Goal: Information Seeking & Learning: Learn about a topic

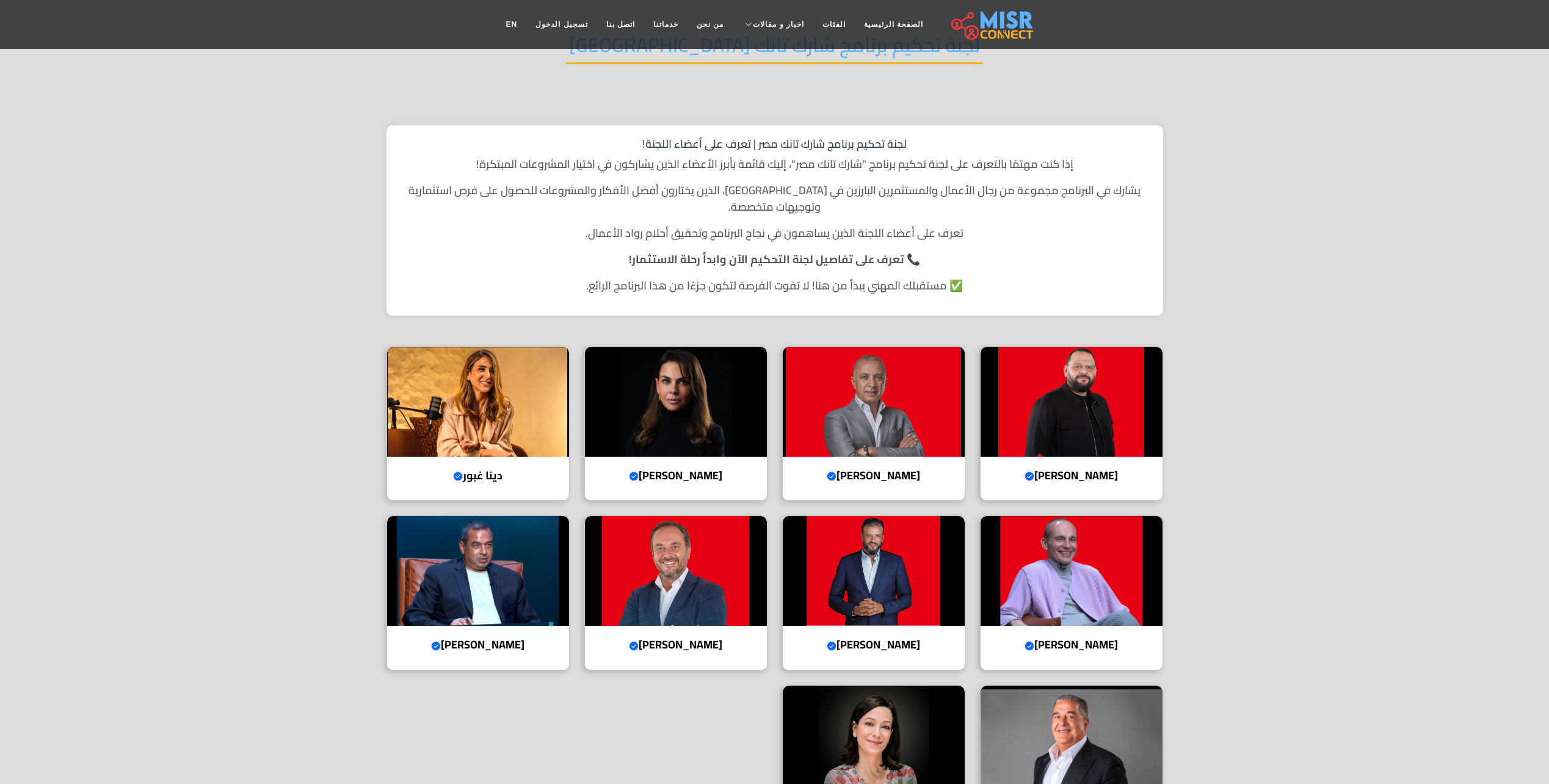
scroll to position [183, 0]
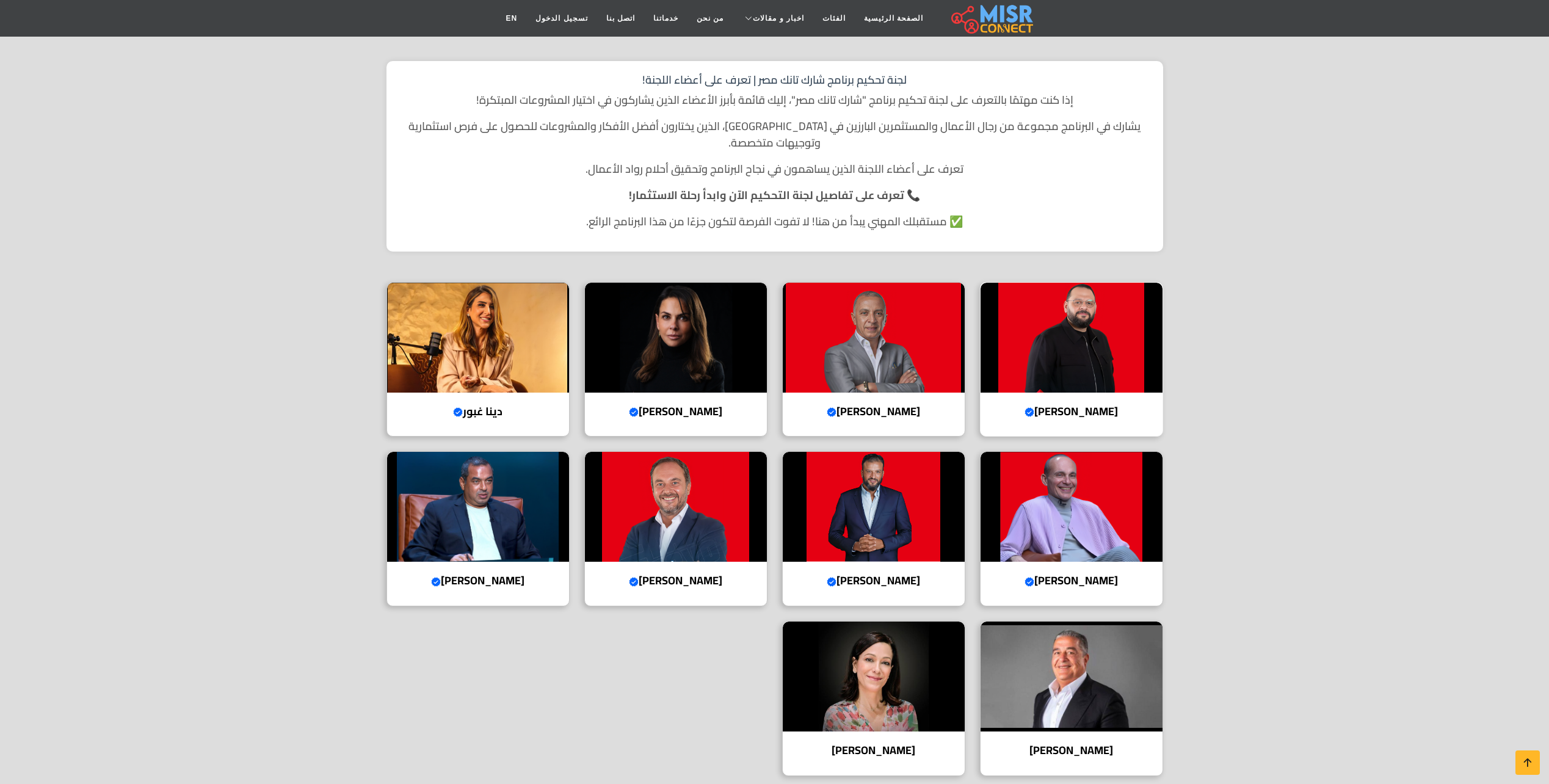
click at [1043, 323] on img at bounding box center [1072, 338] width 182 height 110
click at [849, 333] on img at bounding box center [874, 338] width 182 height 110
click at [696, 404] on h4 "هيلدا لوقا Verified account" at bounding box center [676, 411] width 164 height 14
click at [560, 390] on div "دينا غبور Verified account المديرة التنفيذية لمؤسسة غبور للتنمية" at bounding box center [479, 360] width 183 height 155
click at [1128, 510] on img at bounding box center [1072, 506] width 182 height 110
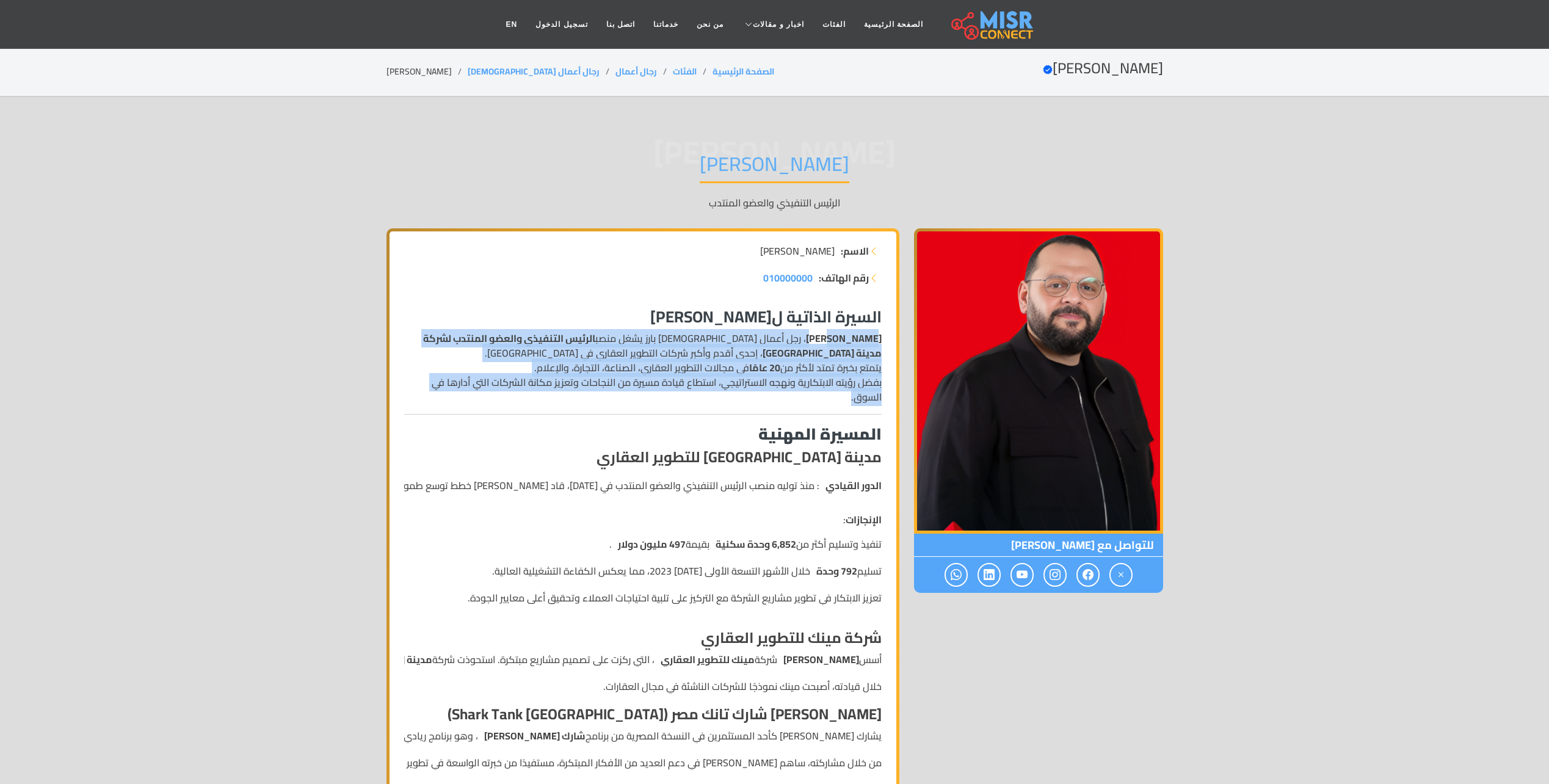
drag, startPoint x: 864, startPoint y: 335, endPoint x: 641, endPoint y: 405, distance: 233.7
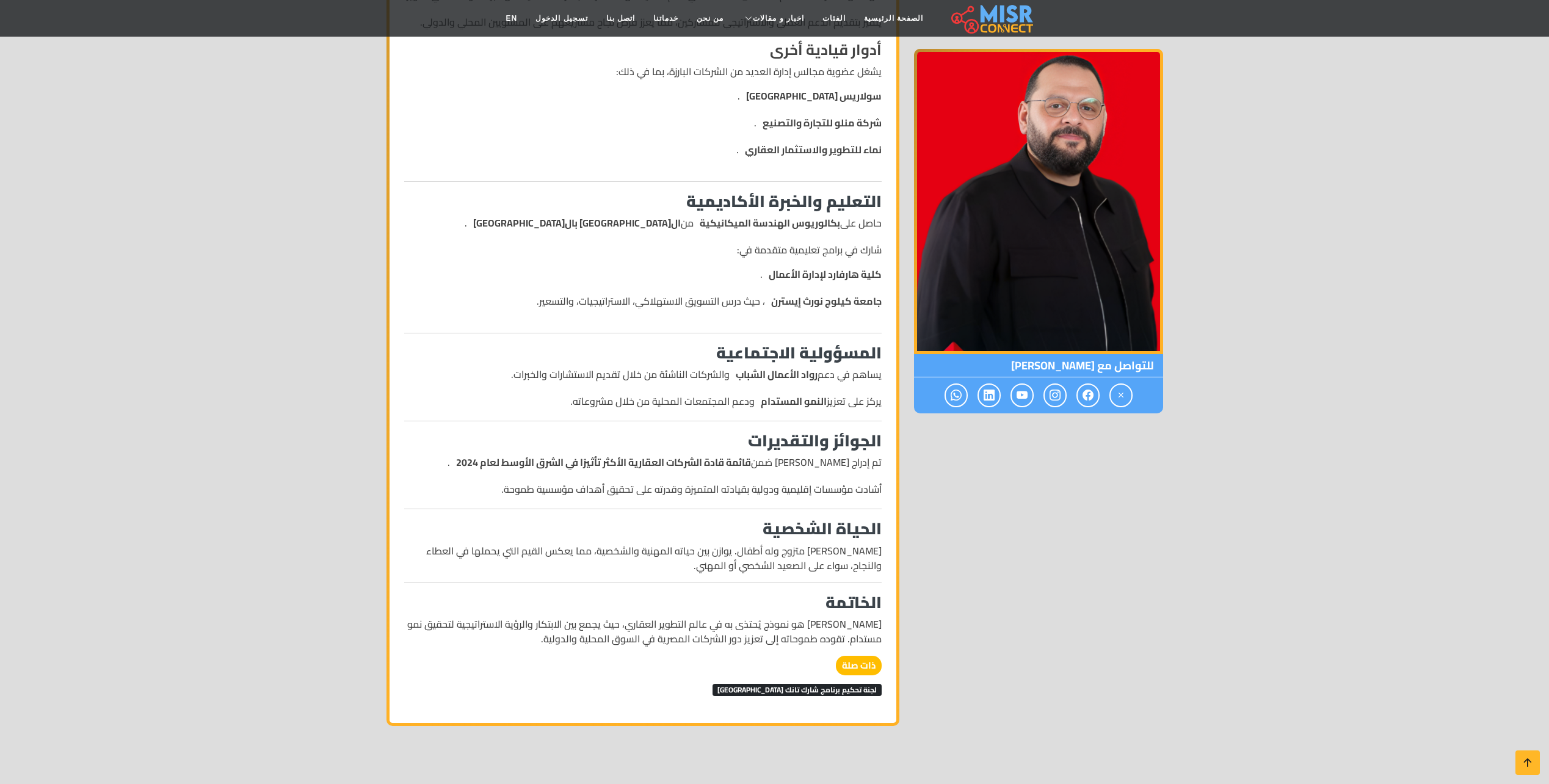
scroll to position [793, 0]
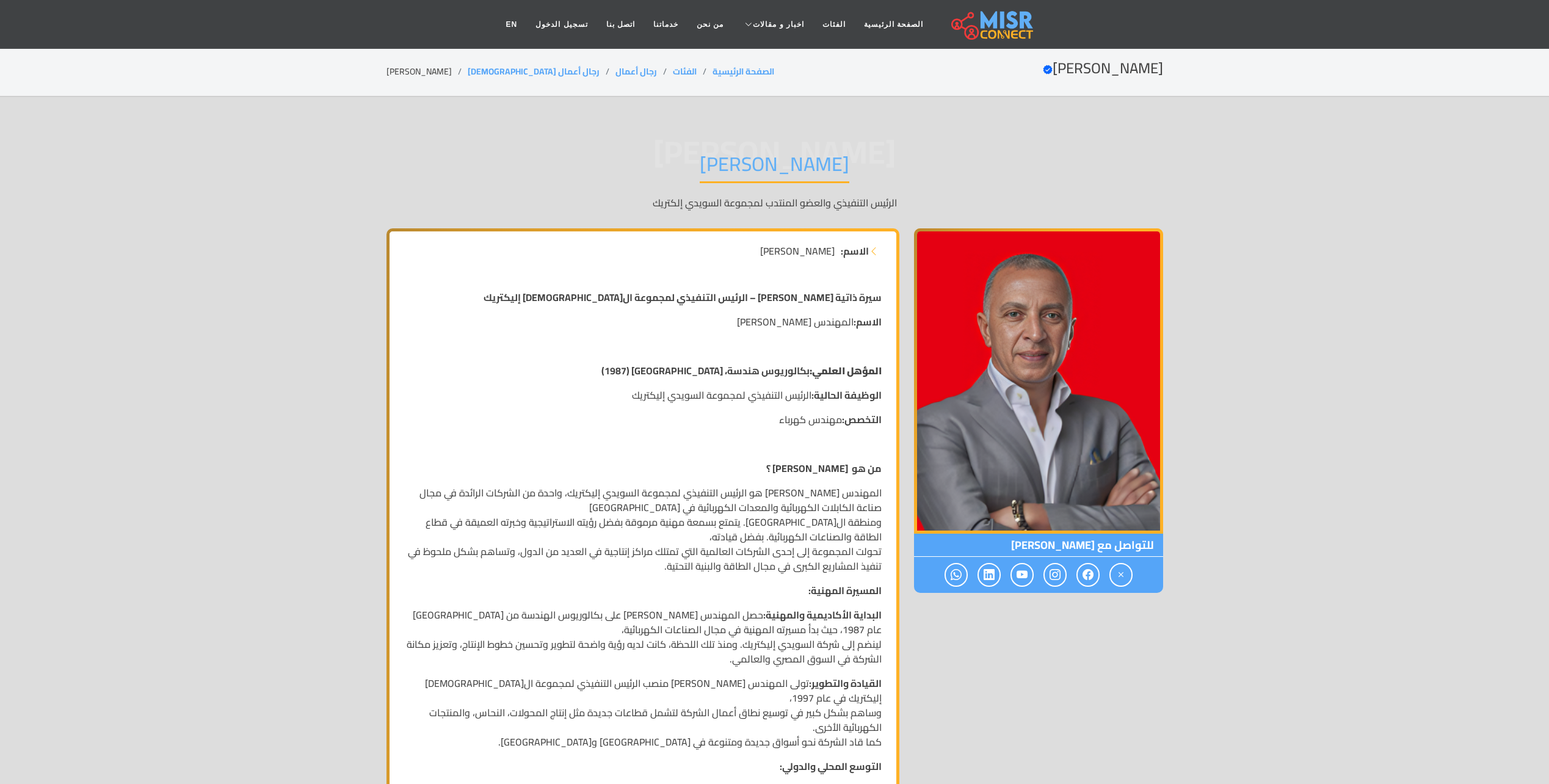
click at [851, 328] on p "الاسم: المهندس أحمد أحمد السويدي" at bounding box center [642, 321] width 477 height 15
drag, startPoint x: 851, startPoint y: 328, endPoint x: 818, endPoint y: 332, distance: 33.2
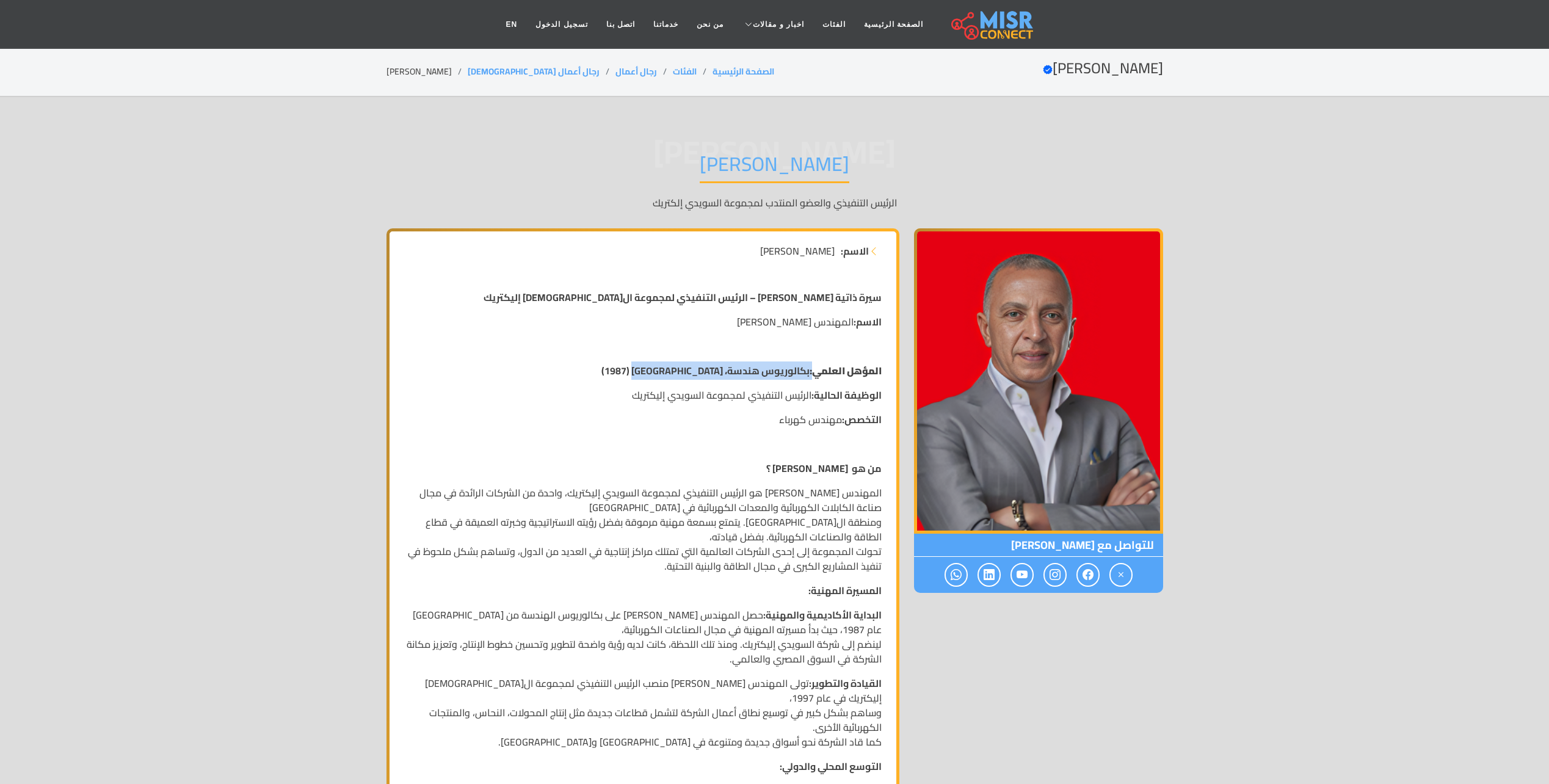
drag, startPoint x: 812, startPoint y: 363, endPoint x: 636, endPoint y: 372, distance: 176.2
click at [636, 372] on strong "المؤهل العلمي: بكالوريوس هندسة، جامعة القاهرة (1987)" at bounding box center [742, 370] width 280 height 18
drag, startPoint x: 636, startPoint y: 372, endPoint x: 628, endPoint y: 372, distance: 8.0
click at [628, 372] on strong "المؤهل العلمي: بكالوريوس هندسة، جامعة القاهرة (1987)" at bounding box center [742, 370] width 280 height 18
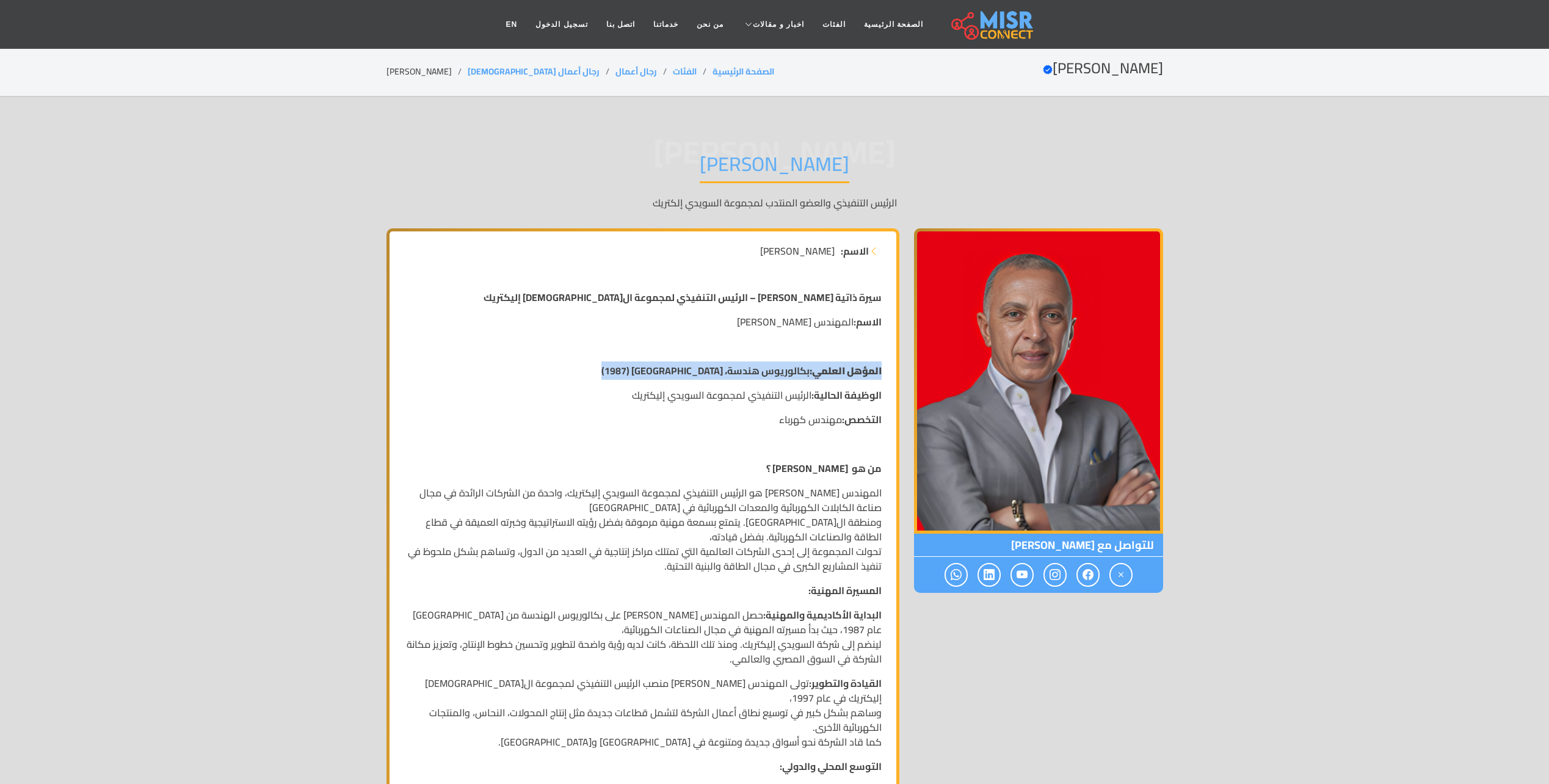
click at [628, 372] on strong "المؤهل العلمي: بكالوريوس هندسة، جامعة القاهرة (1987)" at bounding box center [742, 370] width 280 height 18
drag, startPoint x: 628, startPoint y: 372, endPoint x: 638, endPoint y: 371, distance: 10.0
click at [632, 370] on strong "المؤهل العلمي: بكالوريوس هندسة، جامعة القاهرة (1987)" at bounding box center [742, 370] width 280 height 18
click at [821, 425] on p "التخصص: مهندس كهرباء" at bounding box center [642, 419] width 477 height 15
click at [822, 423] on p "التخصص: مهندس كهرباء" at bounding box center [642, 419] width 477 height 15
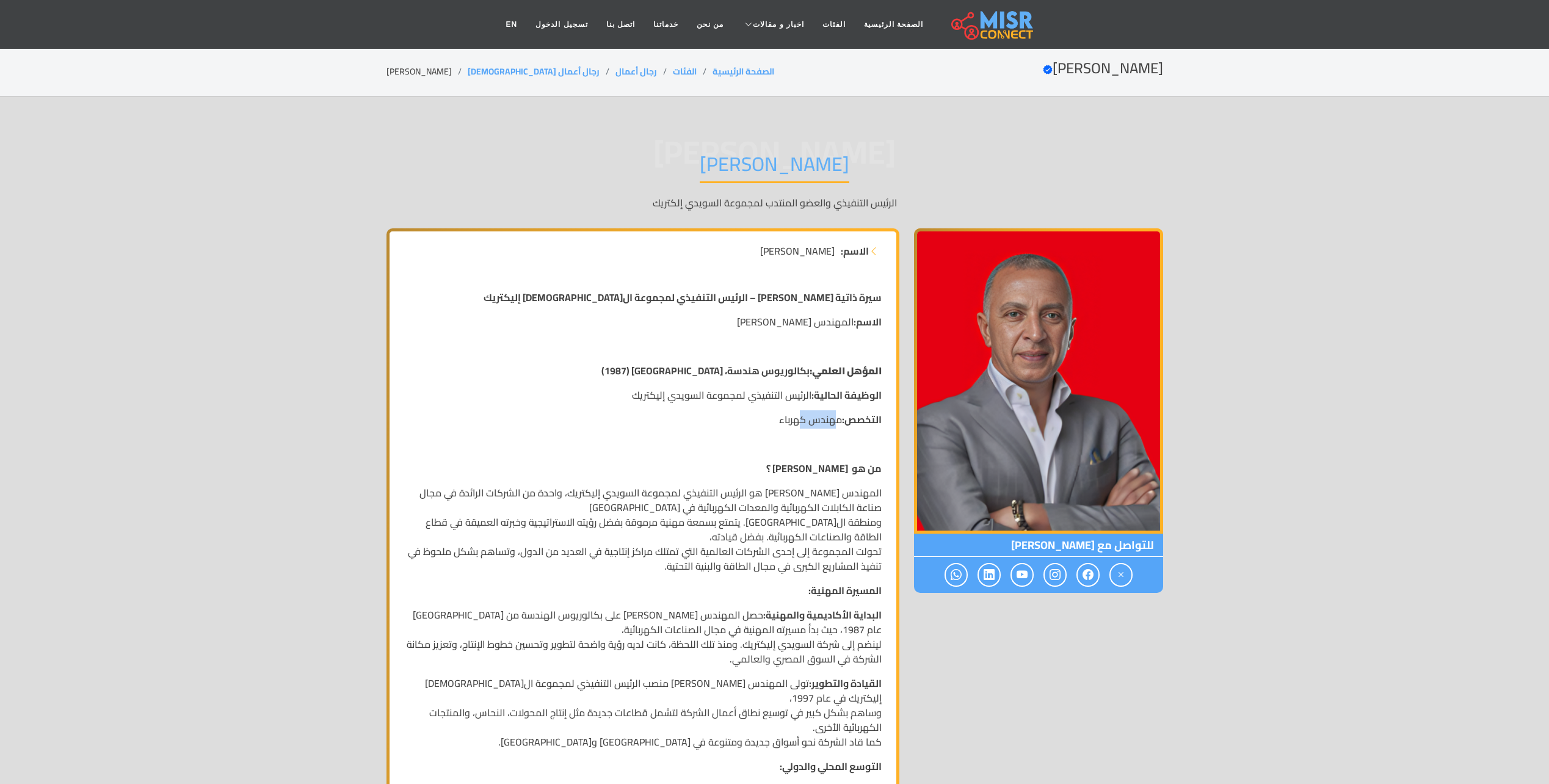
click at [822, 423] on p "التخصص: مهندس كهرباء" at bounding box center [642, 419] width 477 height 15
drag, startPoint x: 822, startPoint y: 423, endPoint x: 780, endPoint y: 434, distance: 43.4
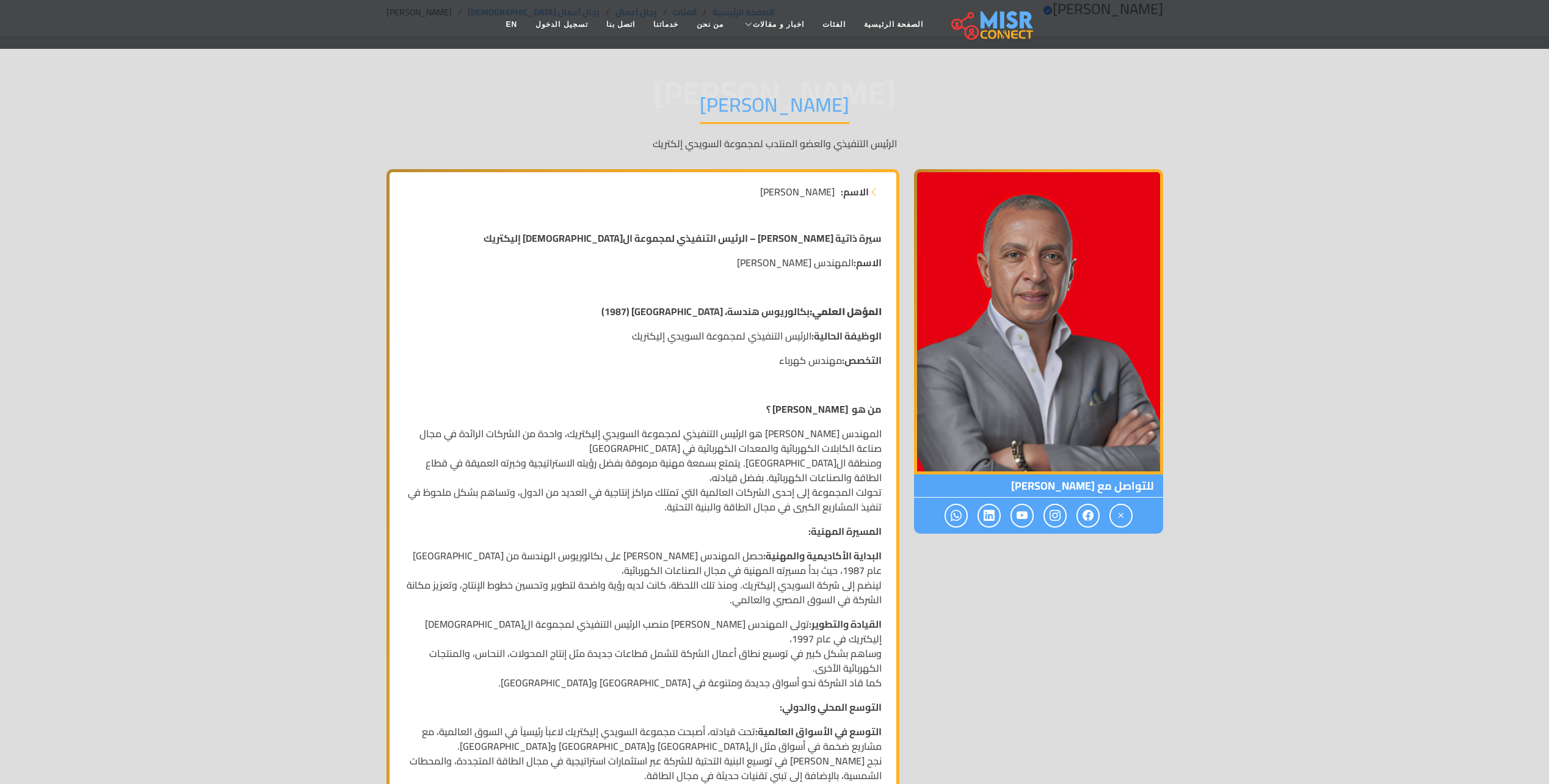
scroll to position [61, 0]
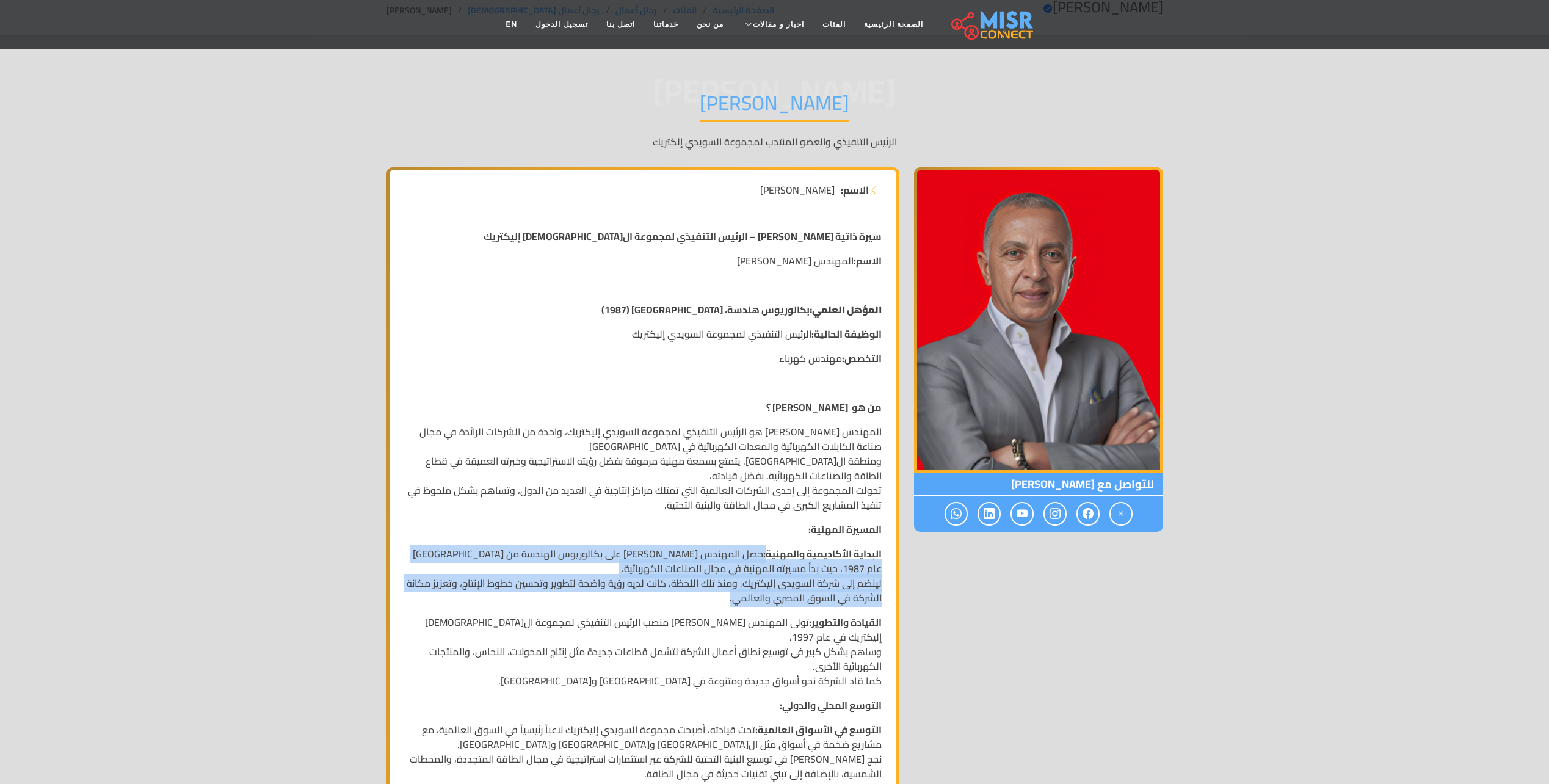
drag, startPoint x: 767, startPoint y: 554, endPoint x: 648, endPoint y: 598, distance: 126.9
click at [648, 598] on p "البداية الأكاديمية والمهنية: حصل المهندس أحمد السويدي على بكالوريوس الهندسة من …" at bounding box center [642, 576] width 477 height 58
click at [649, 594] on p "البداية الأكاديمية والمهنية: حصل المهندس أحمد السويدي على بكالوريوس الهندسة من …" at bounding box center [642, 576] width 477 height 58
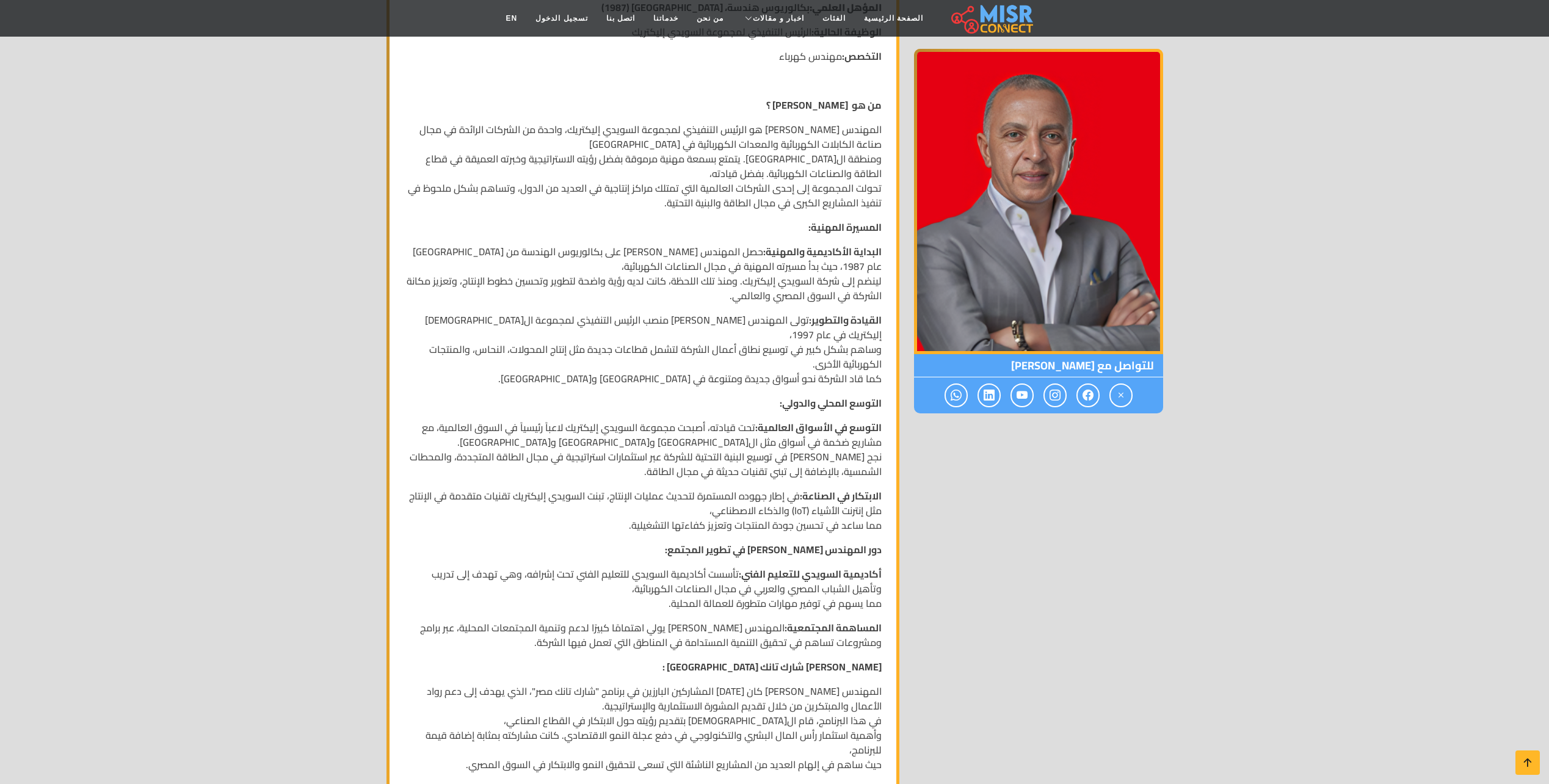
scroll to position [366, 0]
click at [1095, 390] on span at bounding box center [1088, 394] width 23 height 23
click at [1090, 391] on icon at bounding box center [1087, 395] width 11 height 20
click at [1085, 396] on icon at bounding box center [1087, 395] width 11 height 20
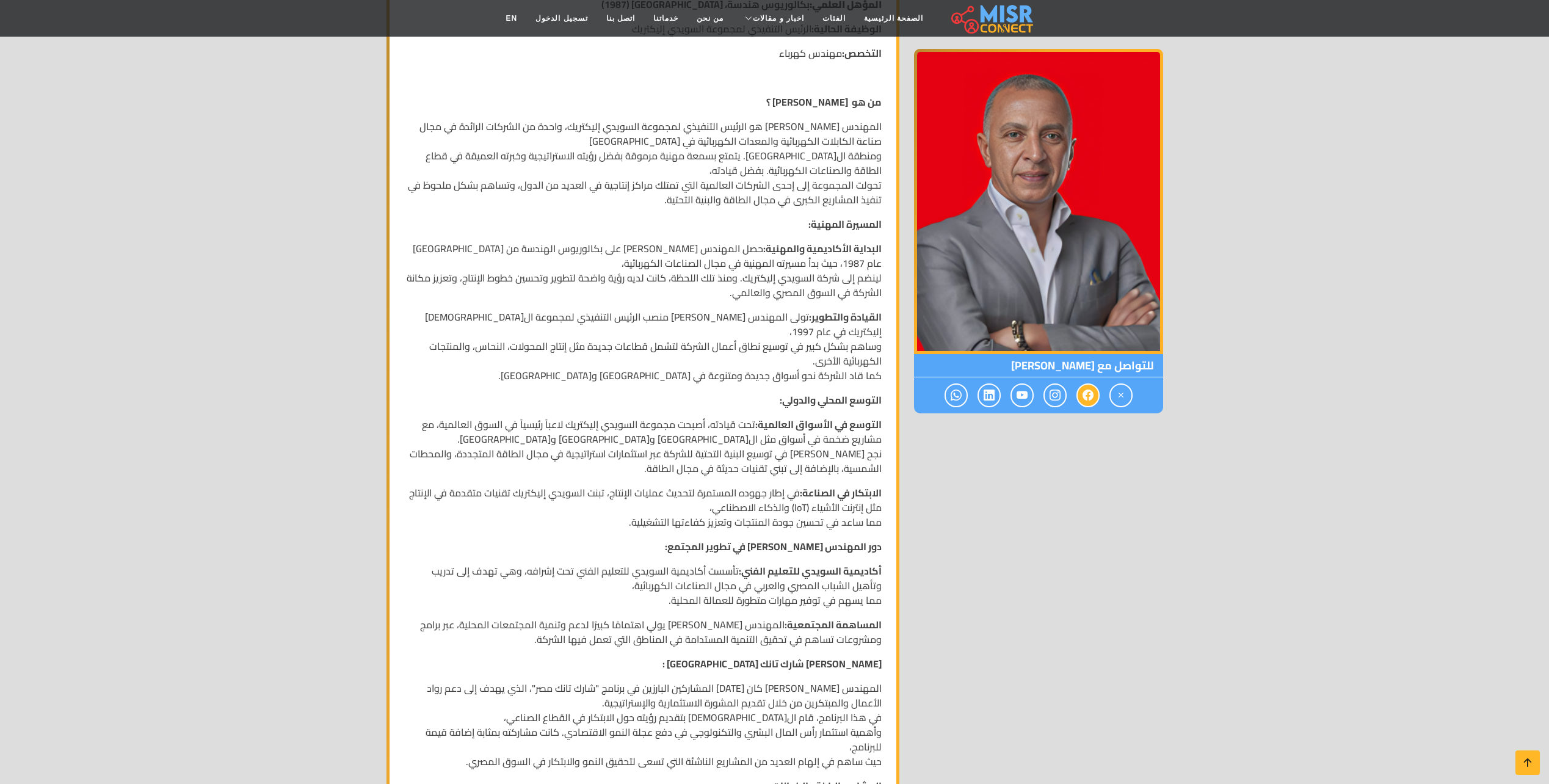
click at [1085, 396] on icon at bounding box center [1087, 395] width 11 height 20
click at [1134, 390] on div at bounding box center [1038, 395] width 249 height 36
click at [1119, 392] on icon at bounding box center [1121, 395] width 11 height 20
click at [1054, 392] on icon at bounding box center [1055, 395] width 11 height 20
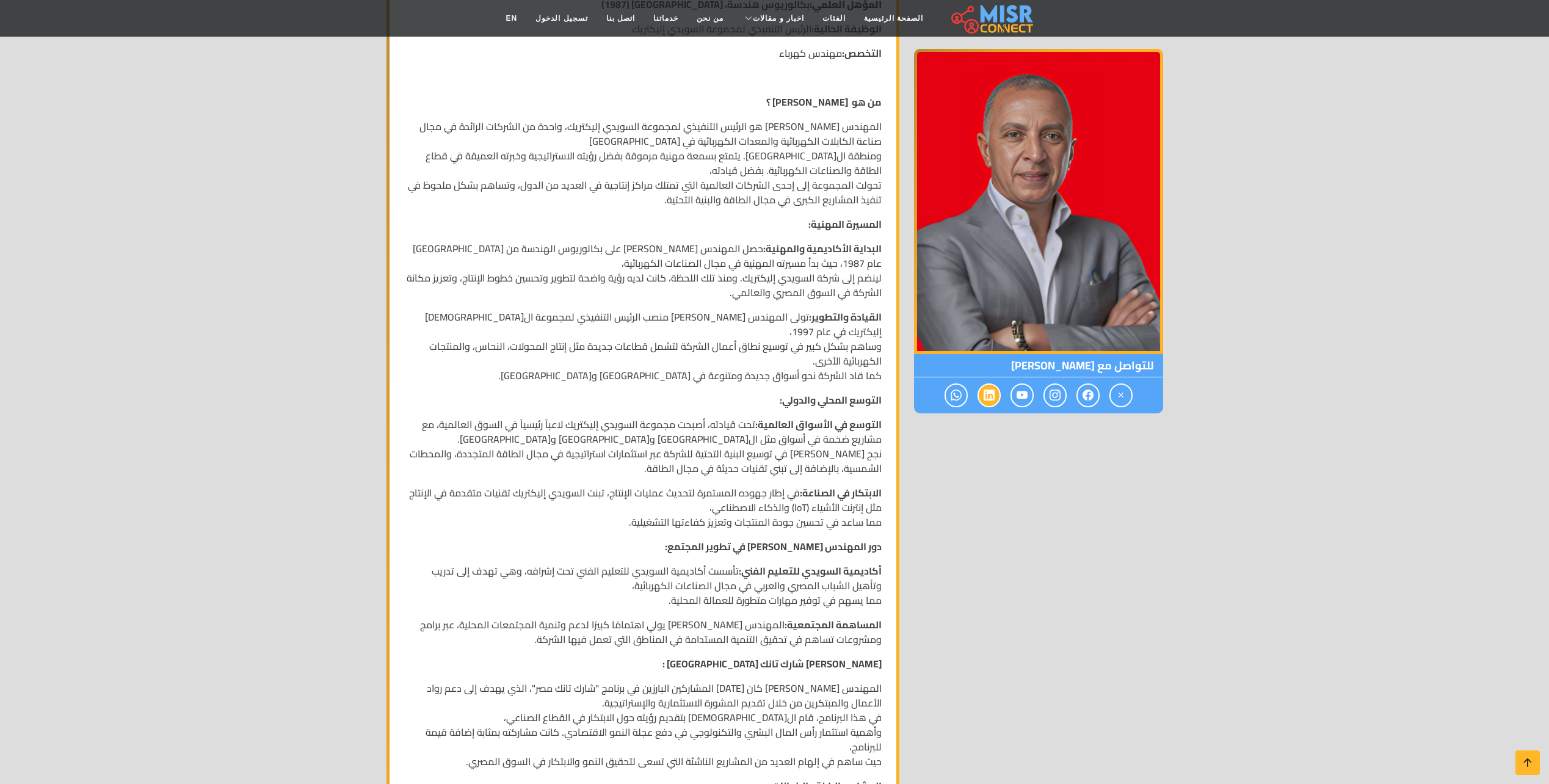
click at [996, 393] on div at bounding box center [1038, 395] width 249 height 36
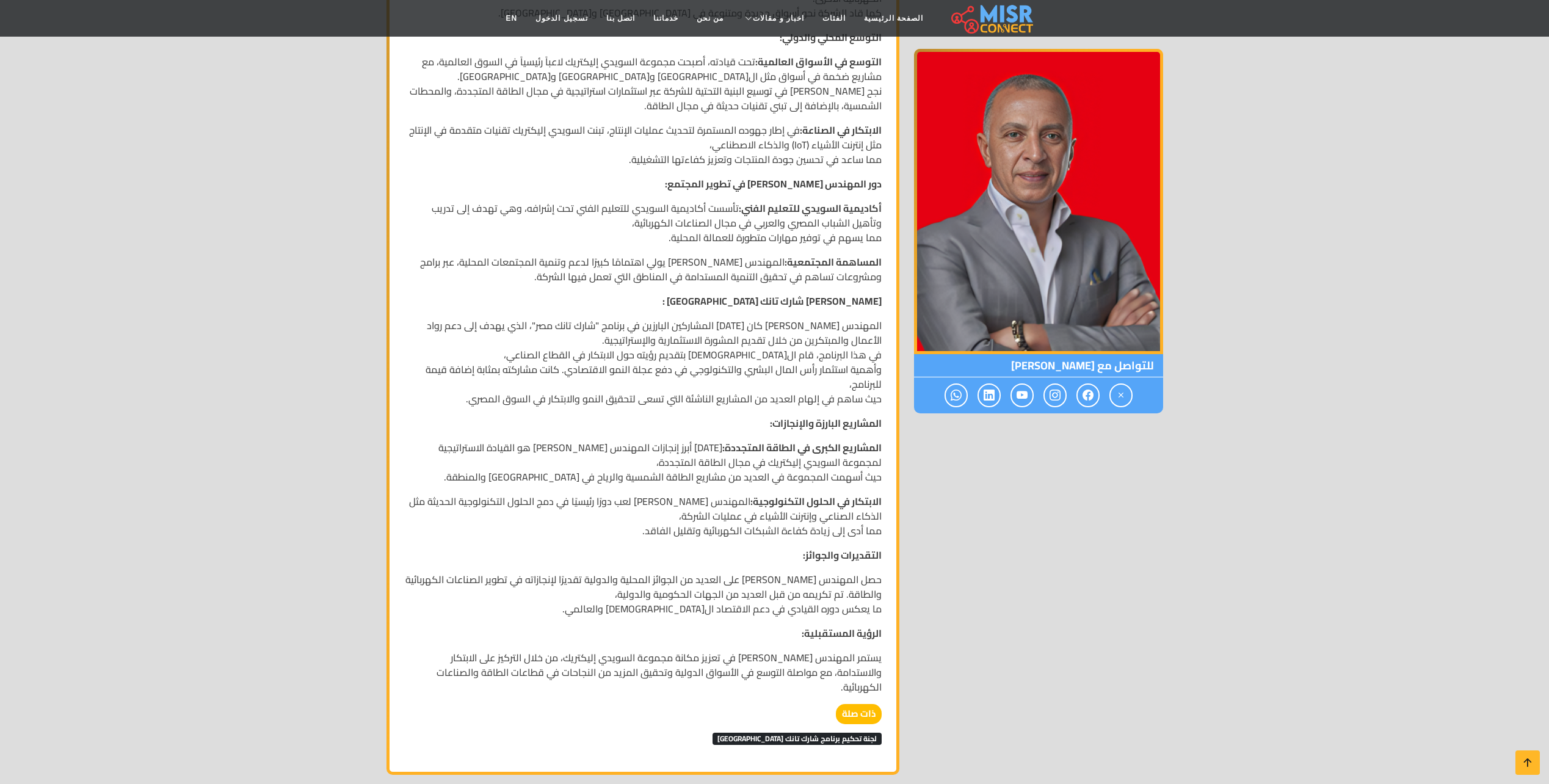
scroll to position [732, 0]
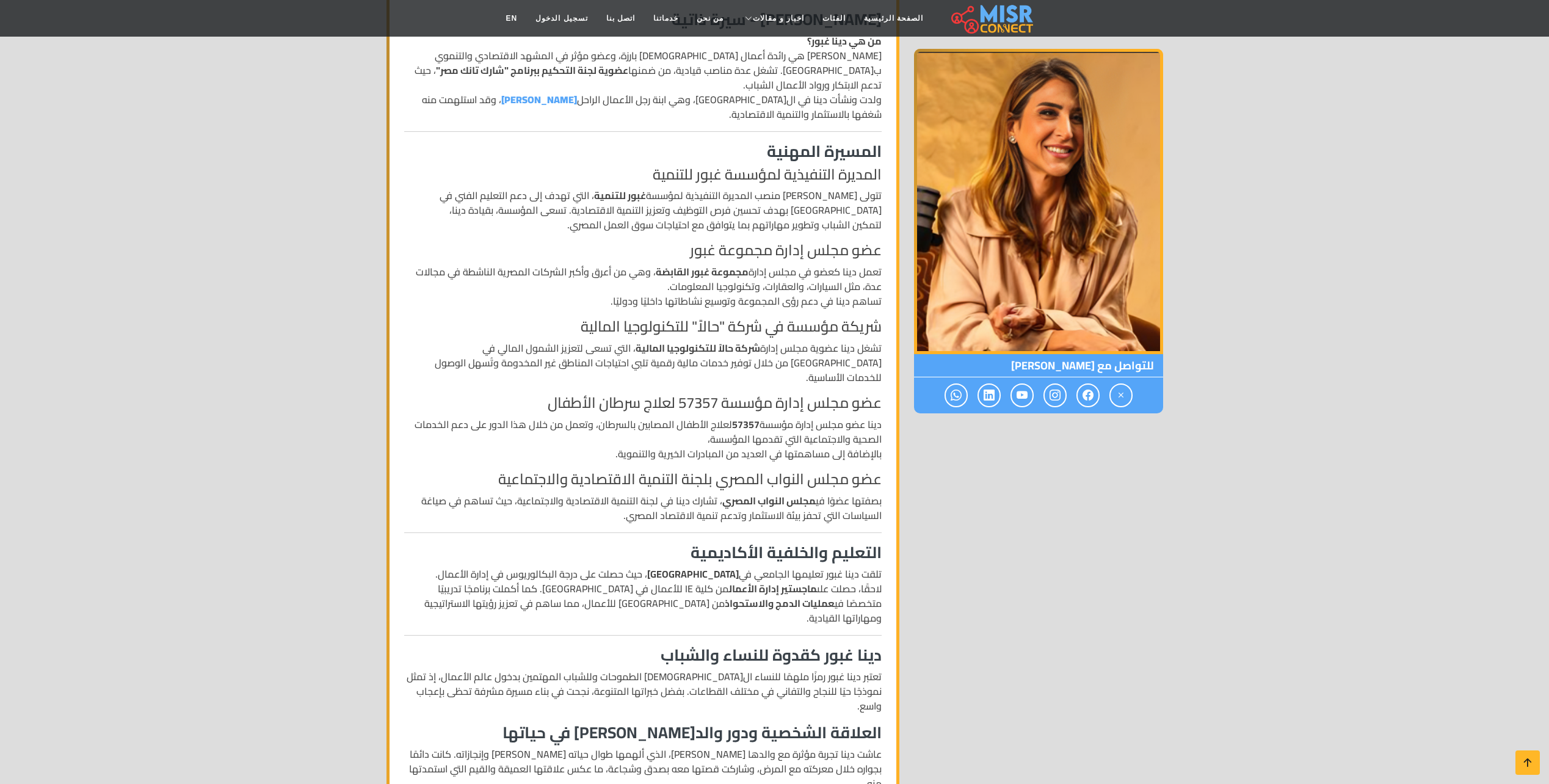
scroll to position [305, 0]
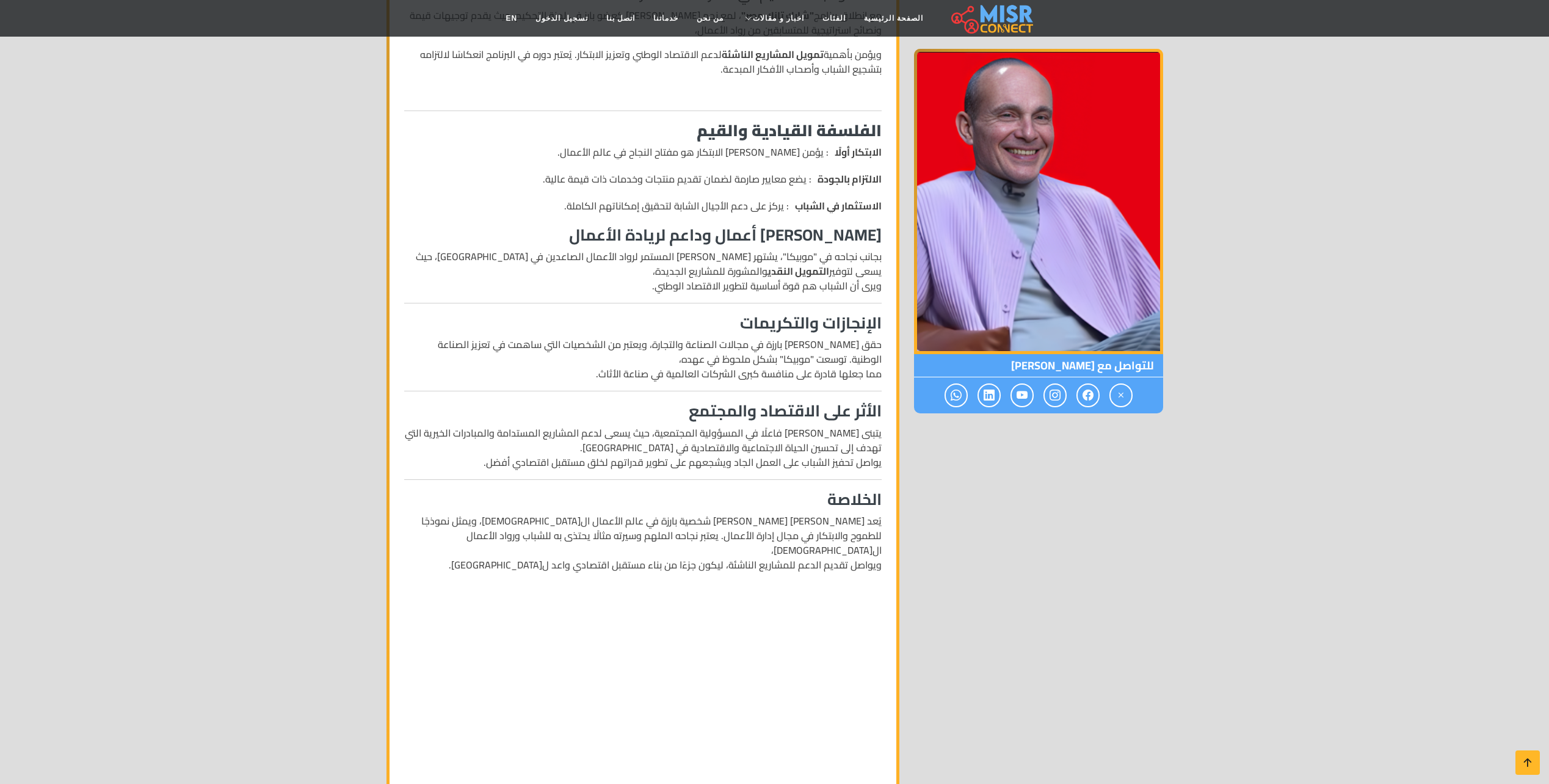
scroll to position [854, 0]
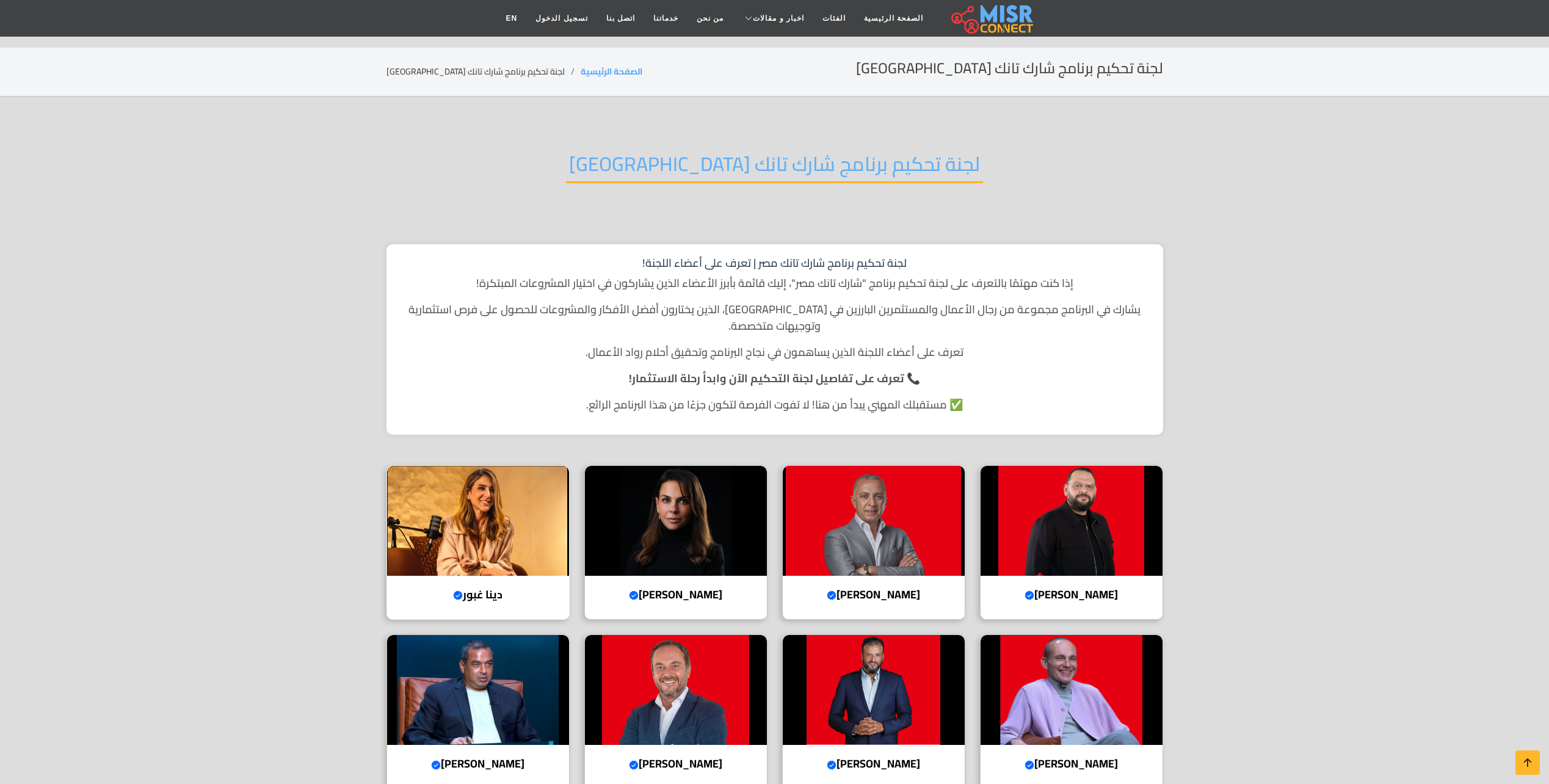
scroll to position [183, 0]
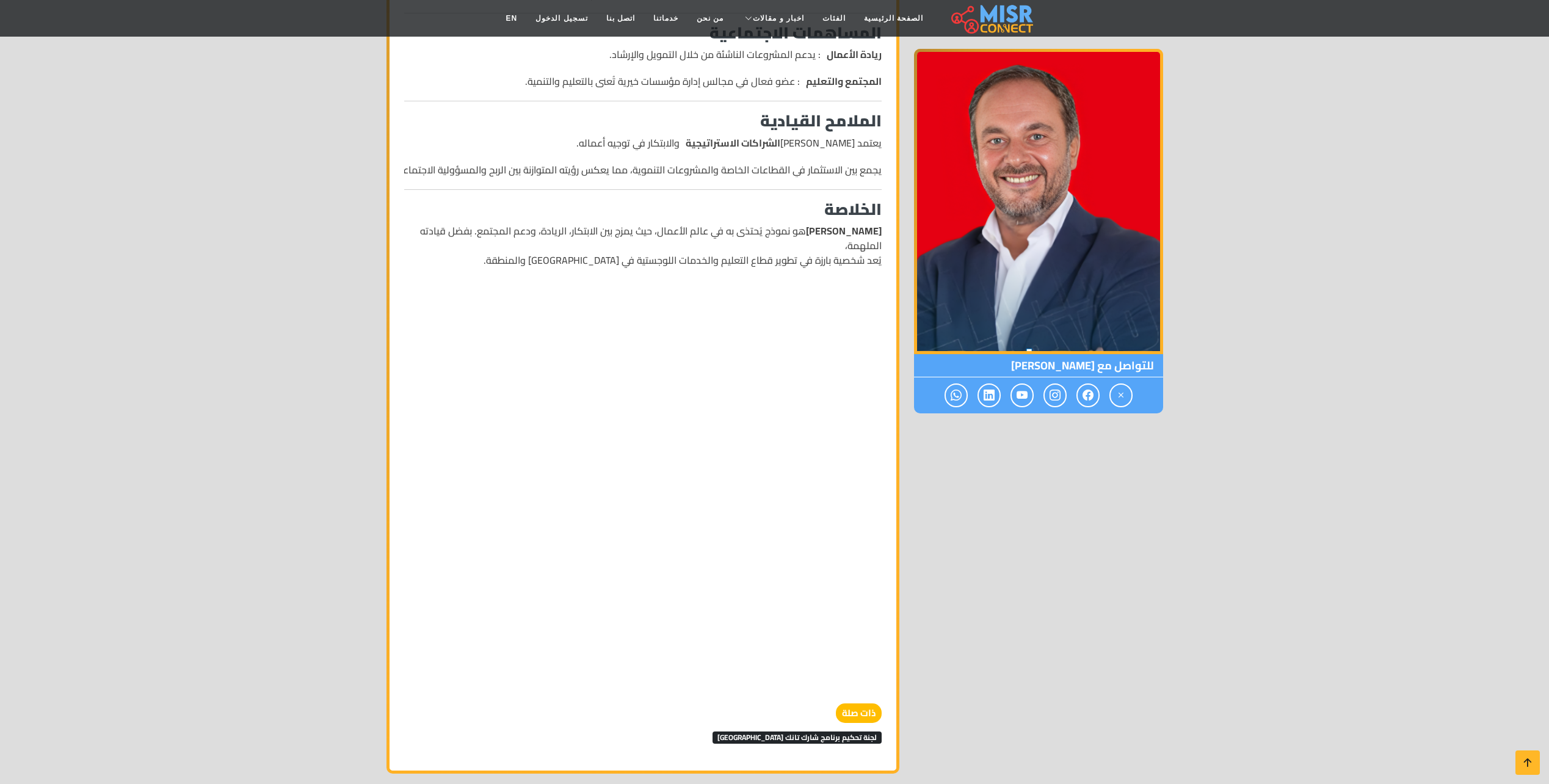
scroll to position [1038, 0]
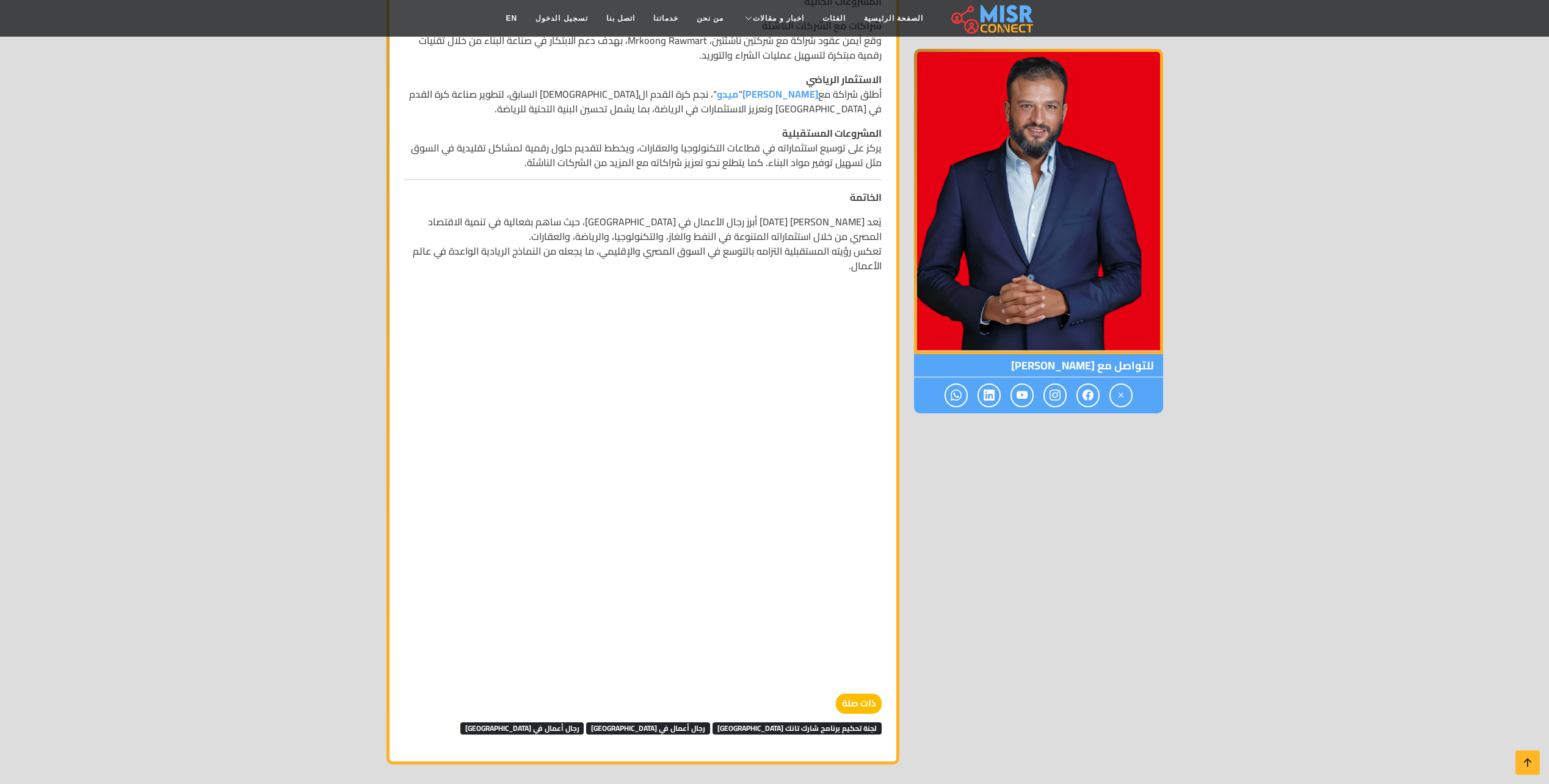
scroll to position [1099, 0]
